Goal: Task Accomplishment & Management: Manage account settings

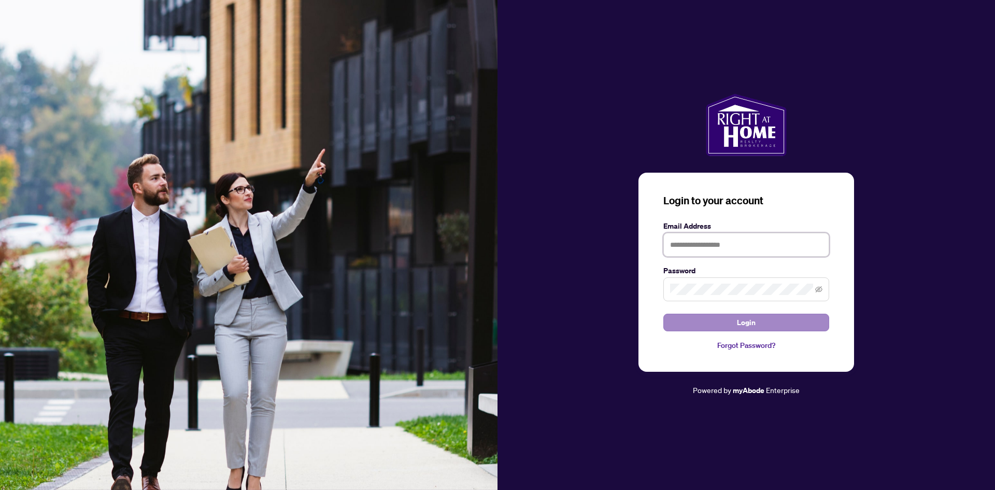
type input "**********"
click at [736, 317] on button "Login" at bounding box center [746, 323] width 166 height 18
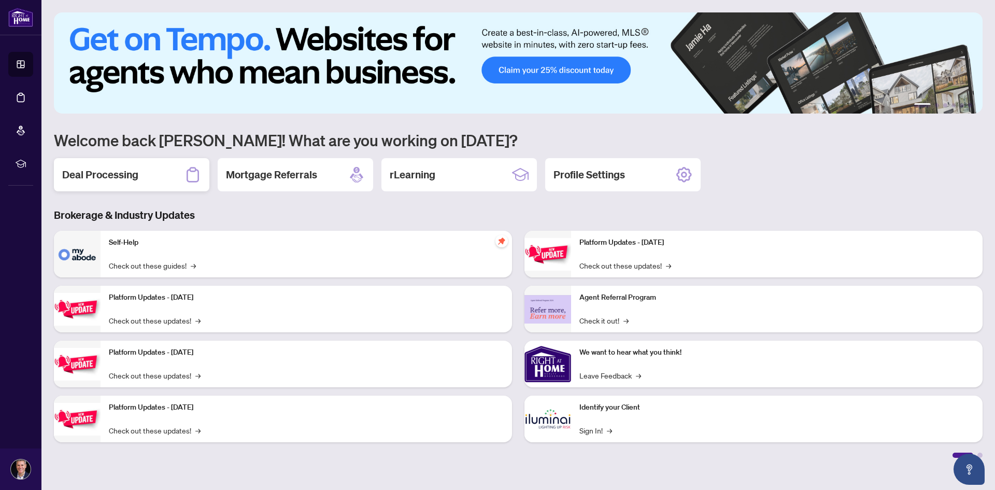
click at [151, 174] on div "Deal Processing" at bounding box center [131, 174] width 155 height 33
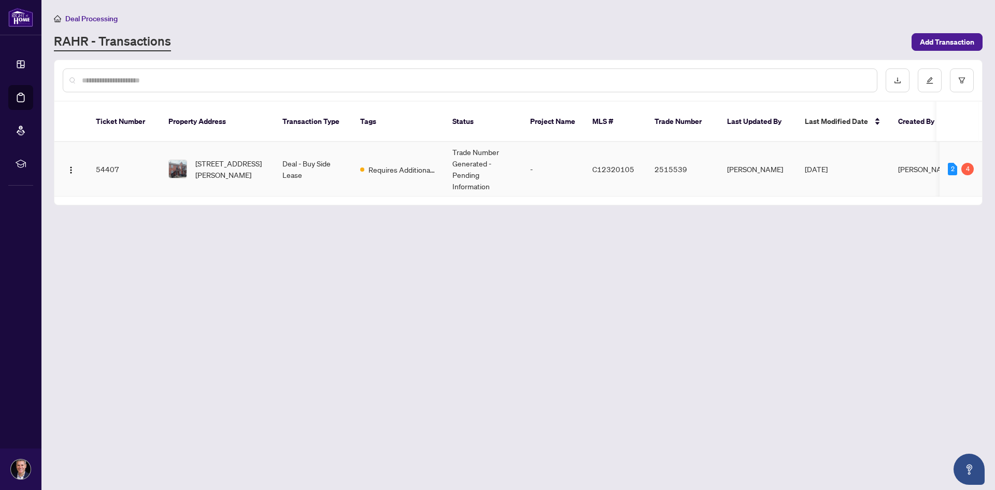
click at [212, 162] on span "[STREET_ADDRESS][PERSON_NAME]" at bounding box center [230, 169] width 70 height 23
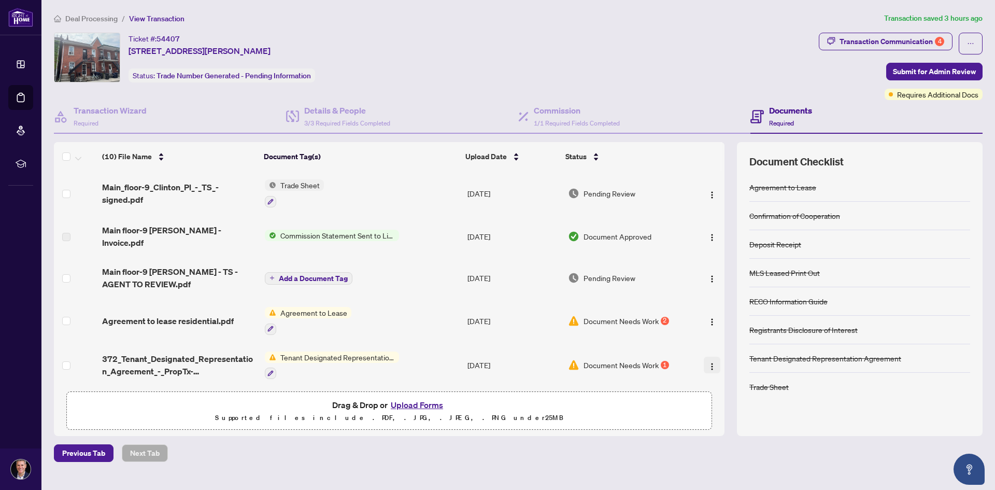
click at [712, 362] on img "button" at bounding box center [712, 366] width 8 height 8
click at [708, 275] on img "button" at bounding box center [712, 279] width 8 height 8
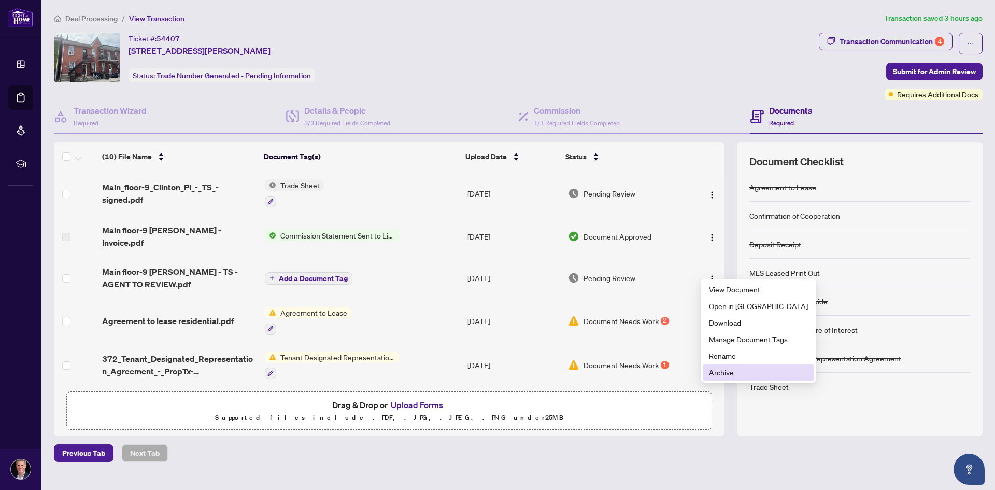
click at [719, 367] on span "Archive" at bounding box center [758, 371] width 99 height 11
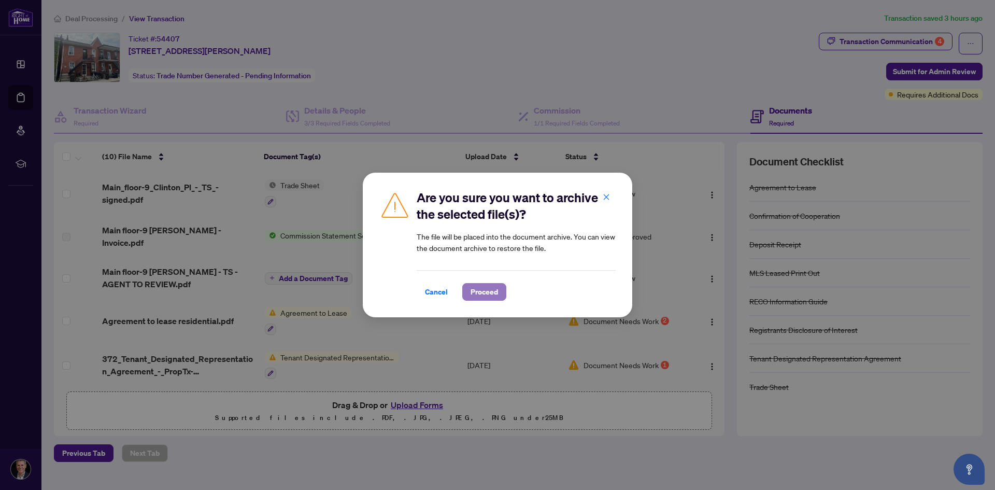
click at [485, 288] on span "Proceed" at bounding box center [484, 291] width 27 height 17
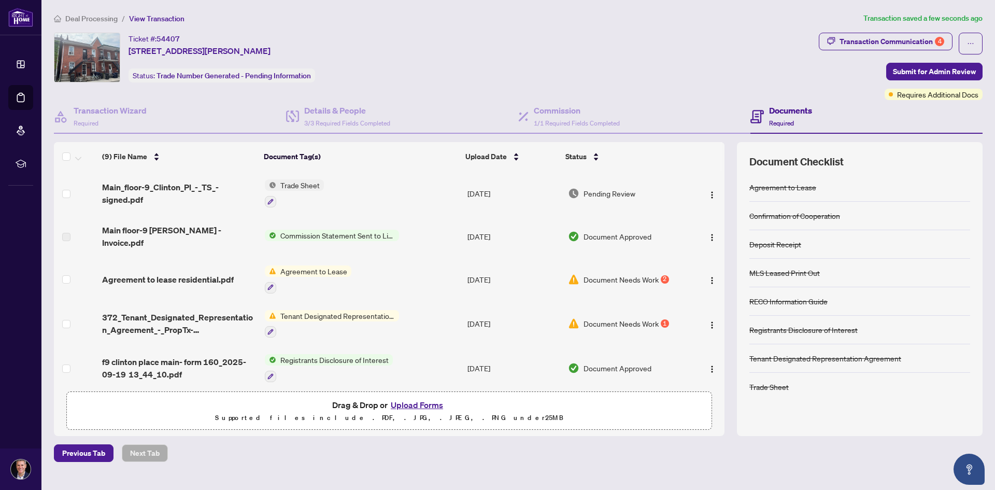
click at [407, 404] on button "Upload Forms" at bounding box center [417, 404] width 59 height 13
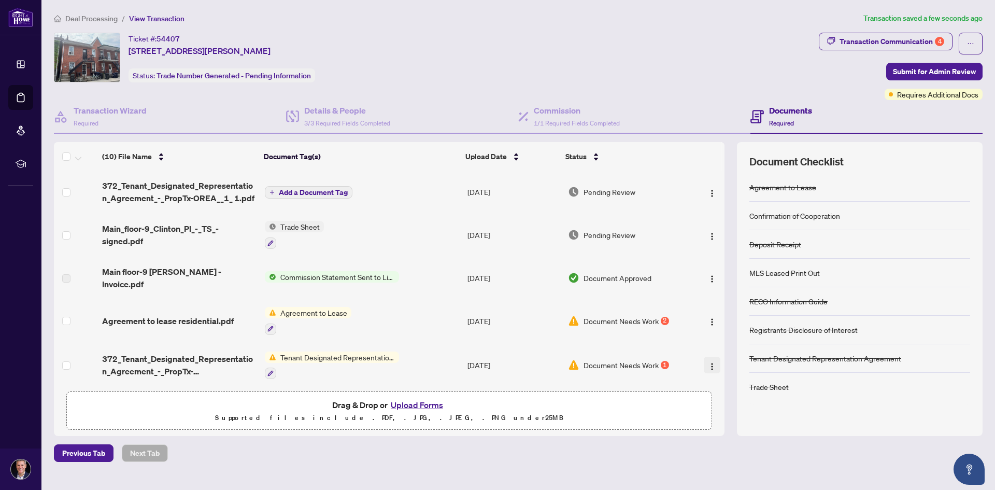
click at [708, 362] on img "button" at bounding box center [712, 366] width 8 height 8
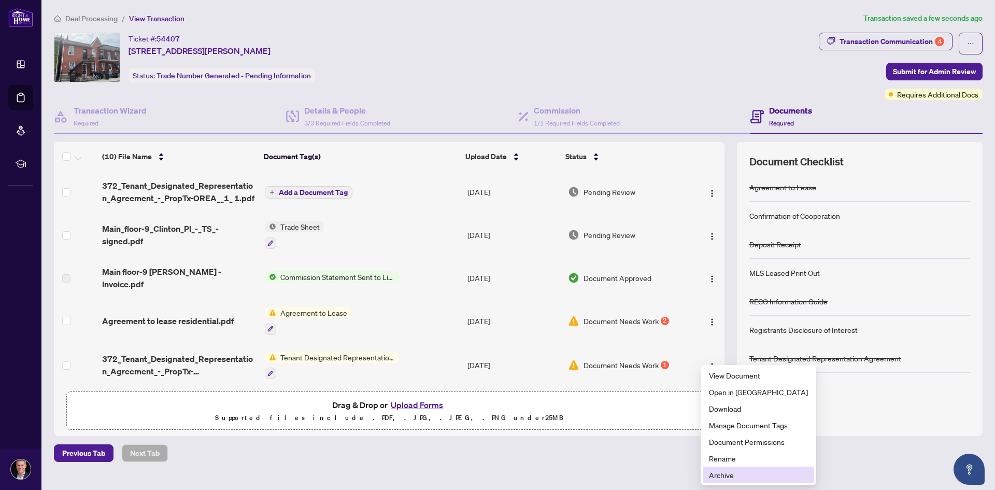
click at [726, 477] on span "Archive" at bounding box center [758, 474] width 99 height 11
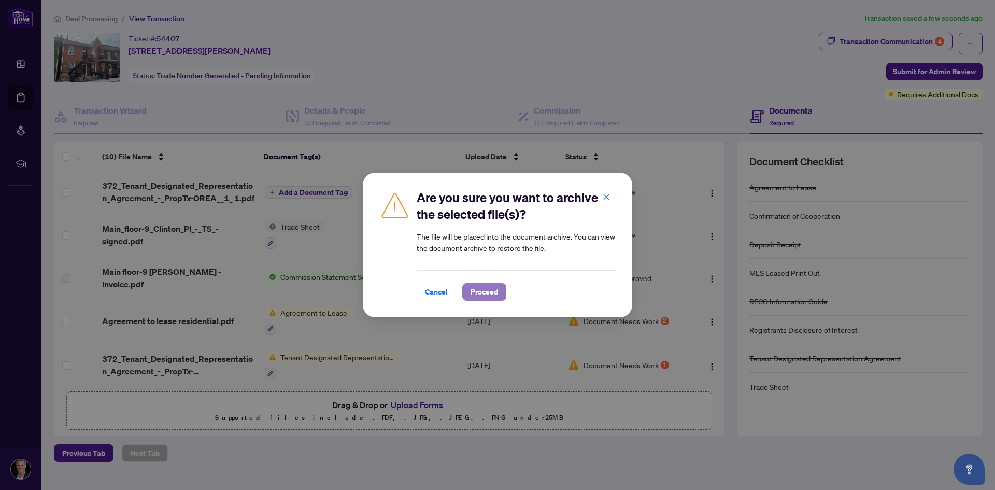
click at [480, 293] on span "Proceed" at bounding box center [484, 291] width 27 height 17
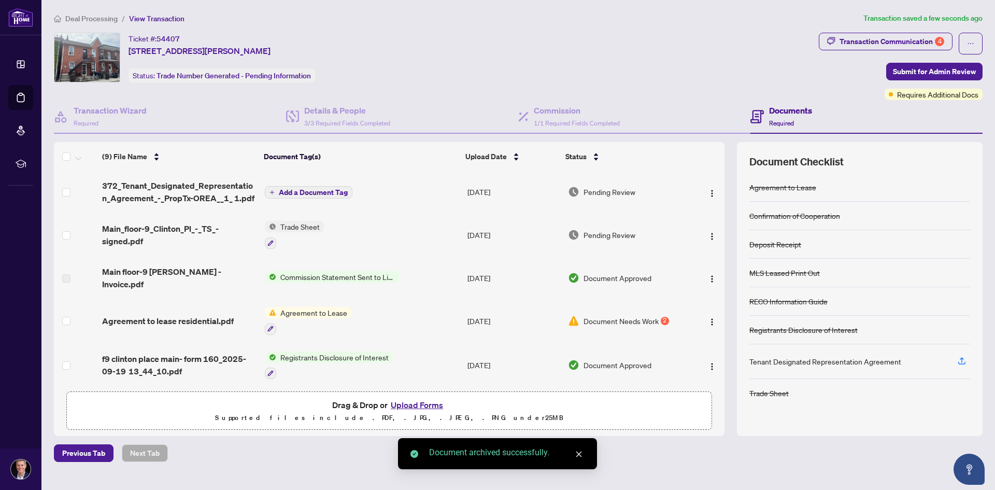
click at [314, 193] on span "Add a Document Tag" at bounding box center [313, 192] width 69 height 7
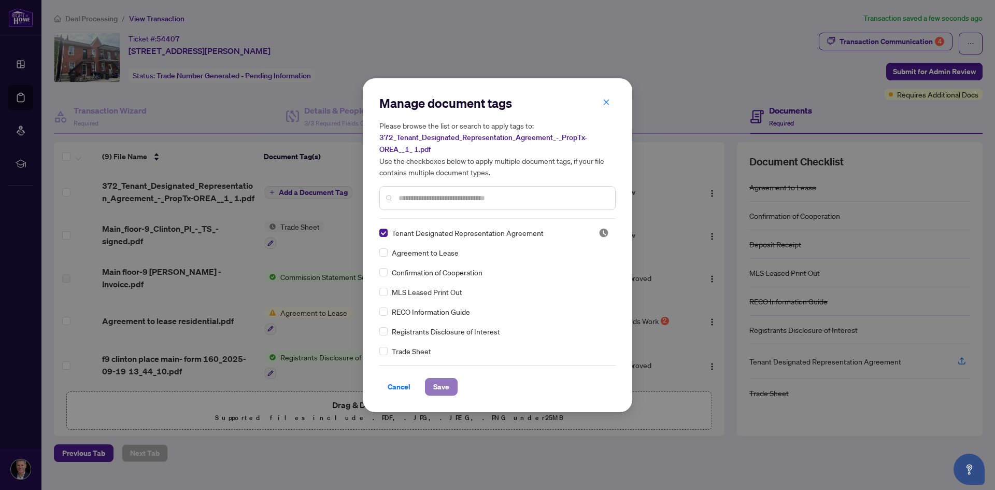
click at [433, 384] on span "Save" at bounding box center [441, 386] width 16 height 17
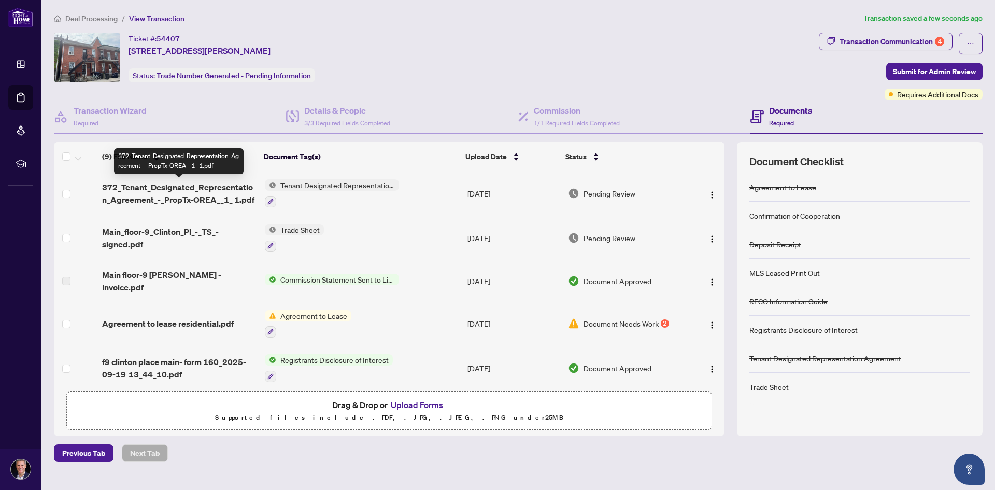
click at [221, 187] on span "372_Tenant_Designated_Representation_Agreement_-_PropTx-OREA__1_ 1.pdf" at bounding box center [179, 193] width 154 height 25
